Goal: Task Accomplishment & Management: Manage account settings

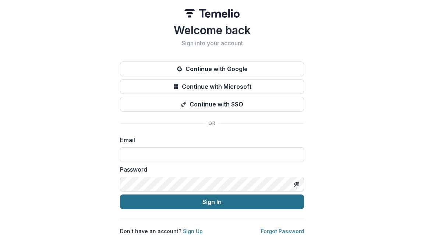
type input "**********"
click at [222, 201] on button "Sign In" at bounding box center [212, 201] width 184 height 15
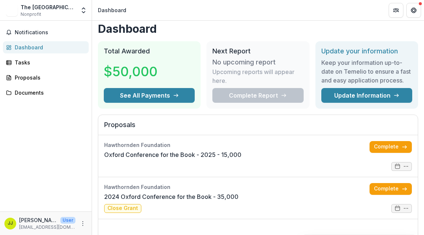
scroll to position [5, 0]
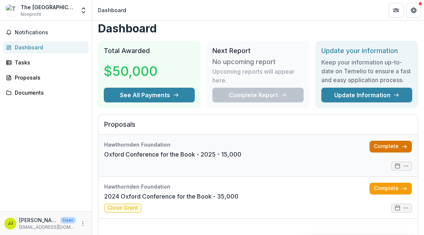
click at [385, 146] on link "Complete" at bounding box center [390, 146] width 42 height 12
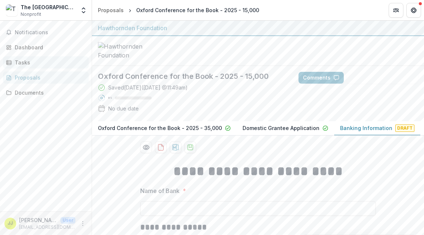
click at [27, 61] on div "Tasks" at bounding box center [49, 62] width 68 height 8
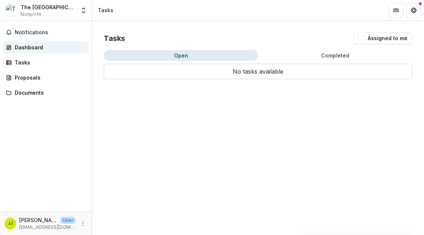
click at [29, 47] on div "Dashboard" at bounding box center [49, 47] width 68 height 8
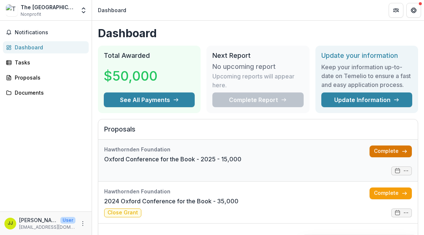
click at [376, 151] on link "Complete" at bounding box center [390, 151] width 42 height 12
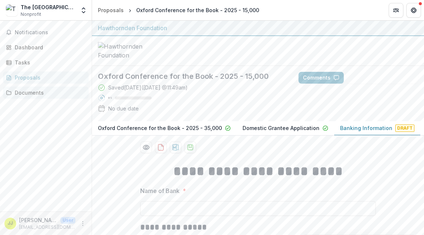
click at [22, 90] on div "Documents" at bounding box center [49, 93] width 68 height 8
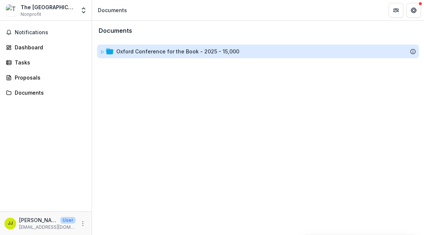
click at [205, 52] on div "Oxford Conference for the Book - 2025 - 15,000" at bounding box center [177, 51] width 123 height 8
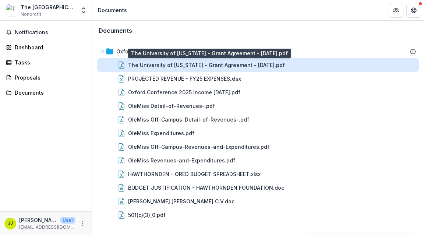
click at [188, 68] on div "The University of Mississippi - Grant Agreement - 2025-09-12.pdf" at bounding box center [206, 65] width 157 height 8
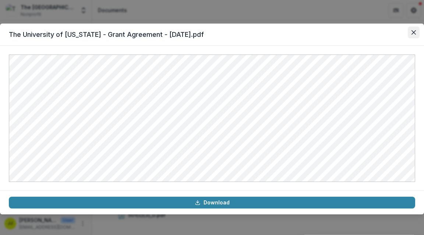
click at [412, 32] on icon "Close" at bounding box center [413, 32] width 4 height 4
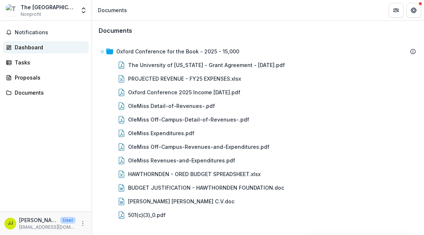
click at [22, 49] on div "Dashboard" at bounding box center [49, 47] width 68 height 8
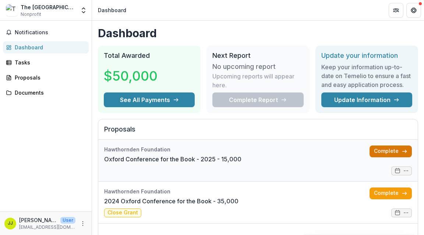
click at [386, 150] on link "Complete" at bounding box center [390, 151] width 42 height 12
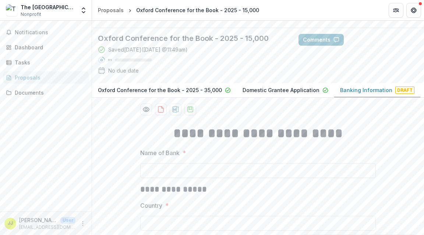
scroll to position [39, 0]
click at [26, 76] on div "Proposals" at bounding box center [49, 78] width 68 height 8
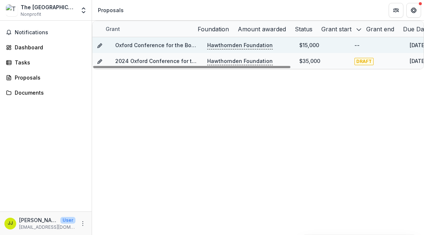
click at [231, 49] on p "Hawthornden Foundation" at bounding box center [239, 45] width 65 height 8
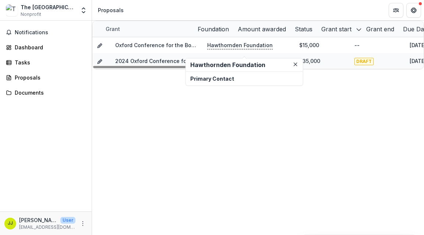
click at [198, 65] on h2 "Hawthornden Foundation" at bounding box center [244, 64] width 108 height 7
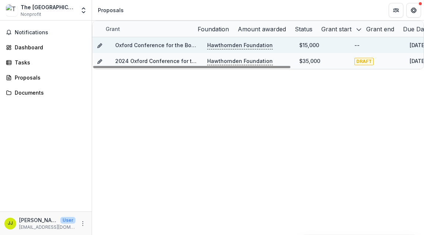
click at [139, 48] on link "Oxford Conference for the Book - 2025 - 15,000" at bounding box center [176, 45] width 123 height 6
